Goal: Information Seeking & Learning: Find specific fact

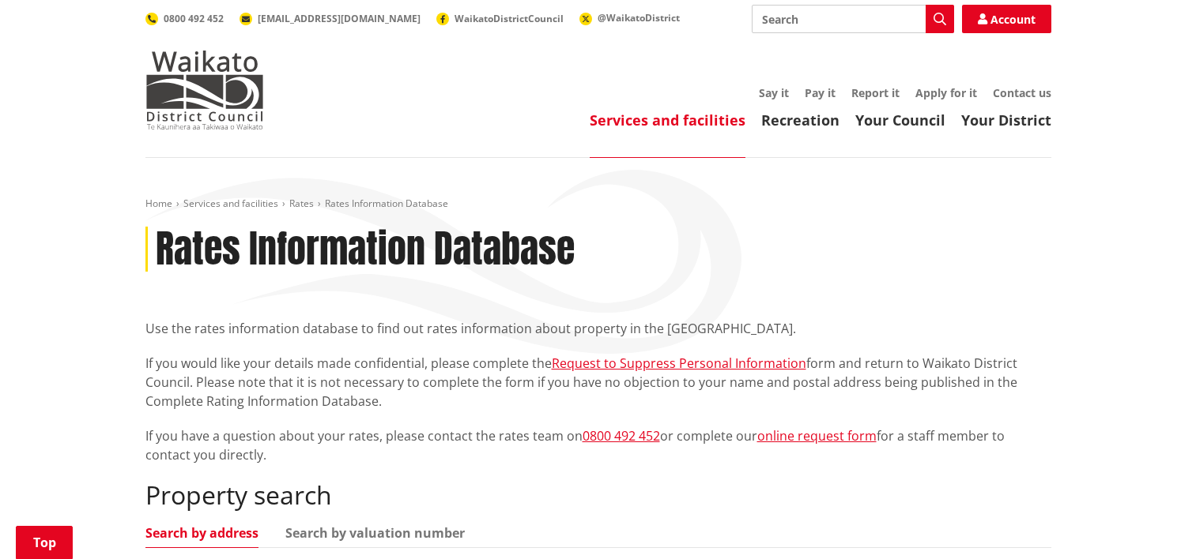
scroll to position [316, 0]
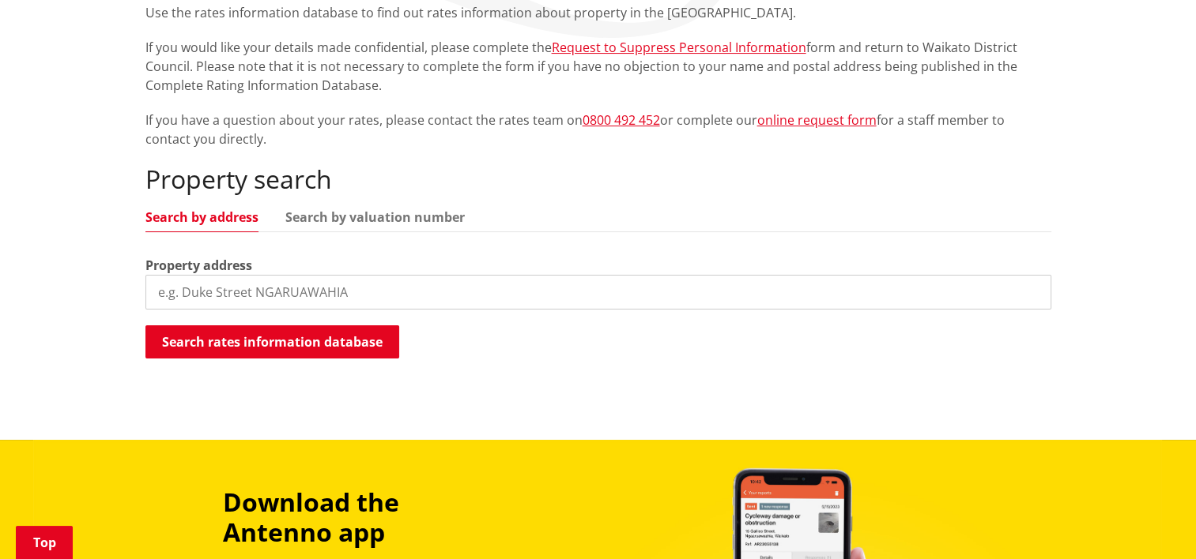
click at [353, 297] on input "search" at bounding box center [598, 292] width 906 height 35
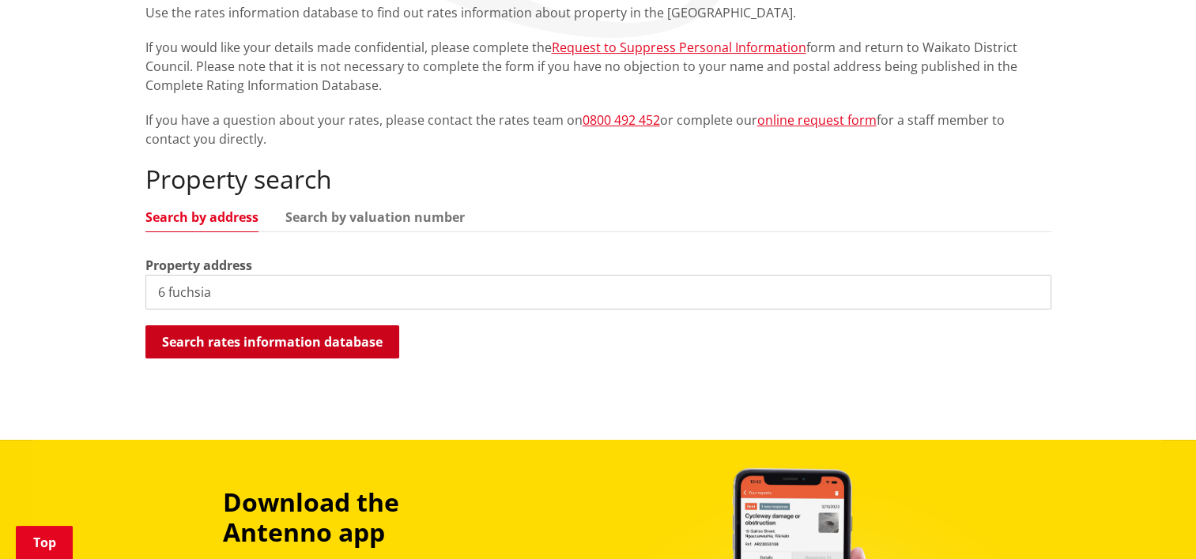
type input "6 fuchsia"
click at [328, 340] on button "Search rates information database" at bounding box center [272, 342] width 254 height 33
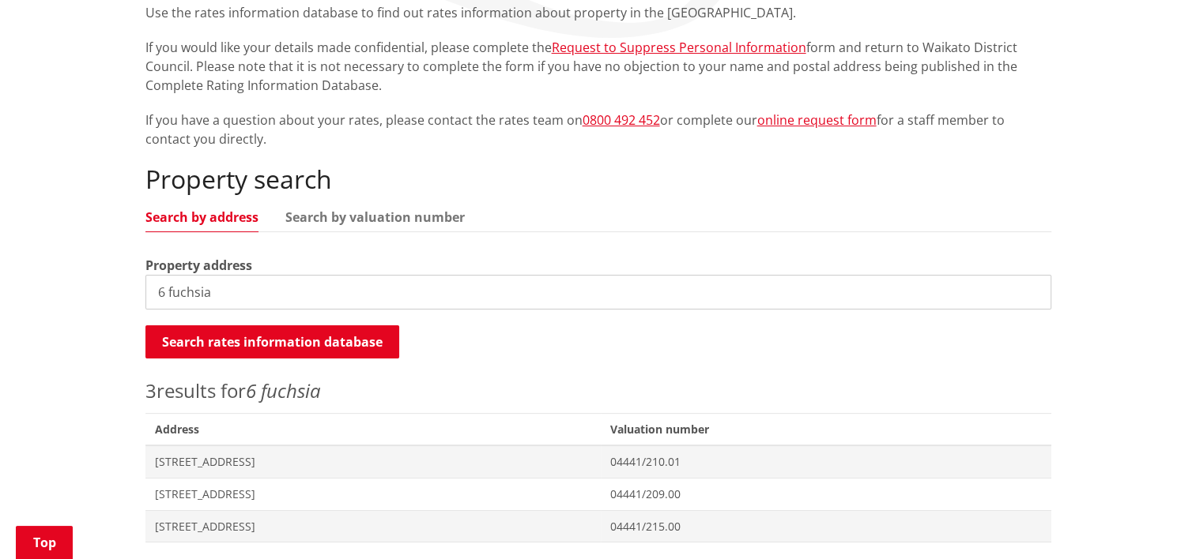
scroll to position [632, 0]
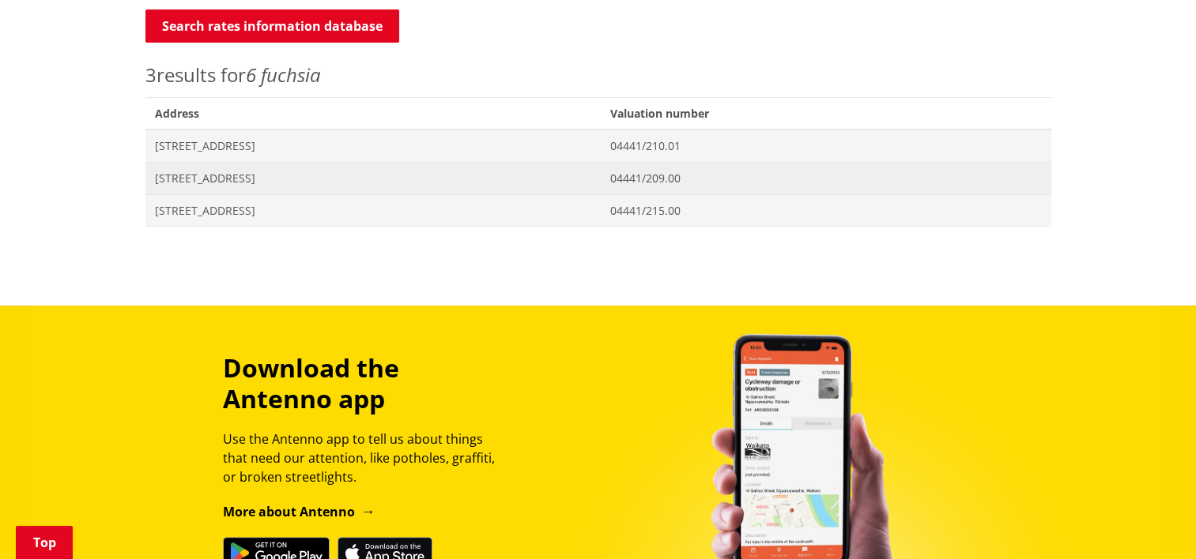
click at [196, 174] on span "[STREET_ADDRESS]" at bounding box center [373, 179] width 437 height 16
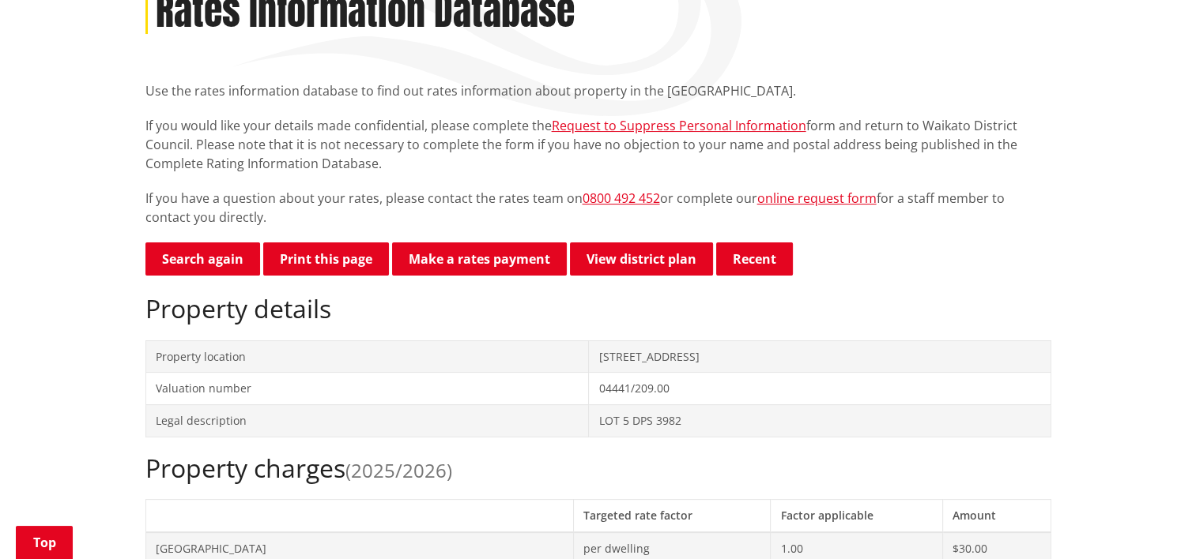
scroll to position [237, 0]
